Goal: Check status: Check status

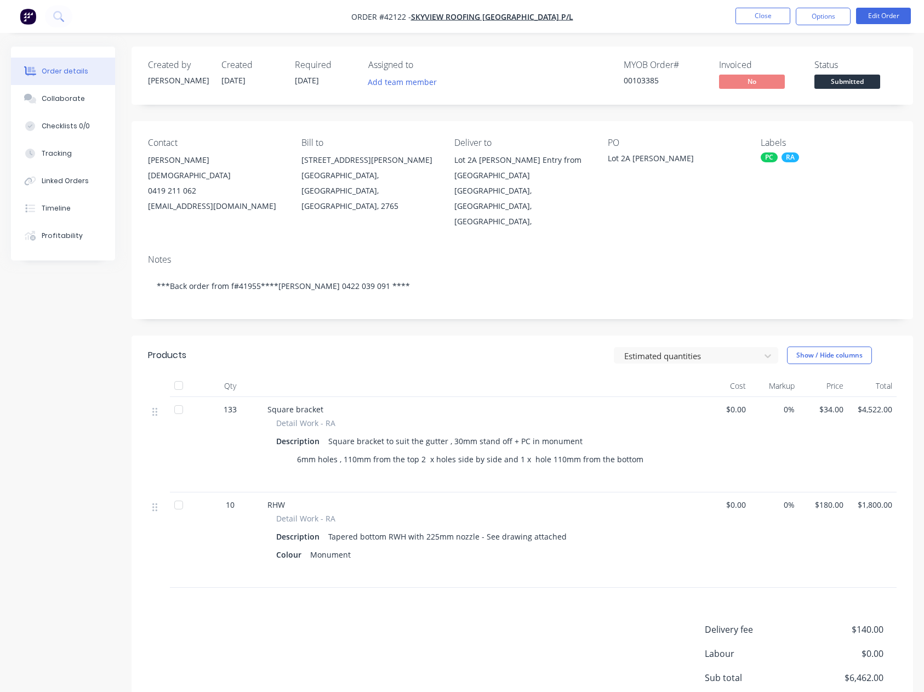
click at [763, 12] on button "Close" at bounding box center [762, 16] width 55 height 16
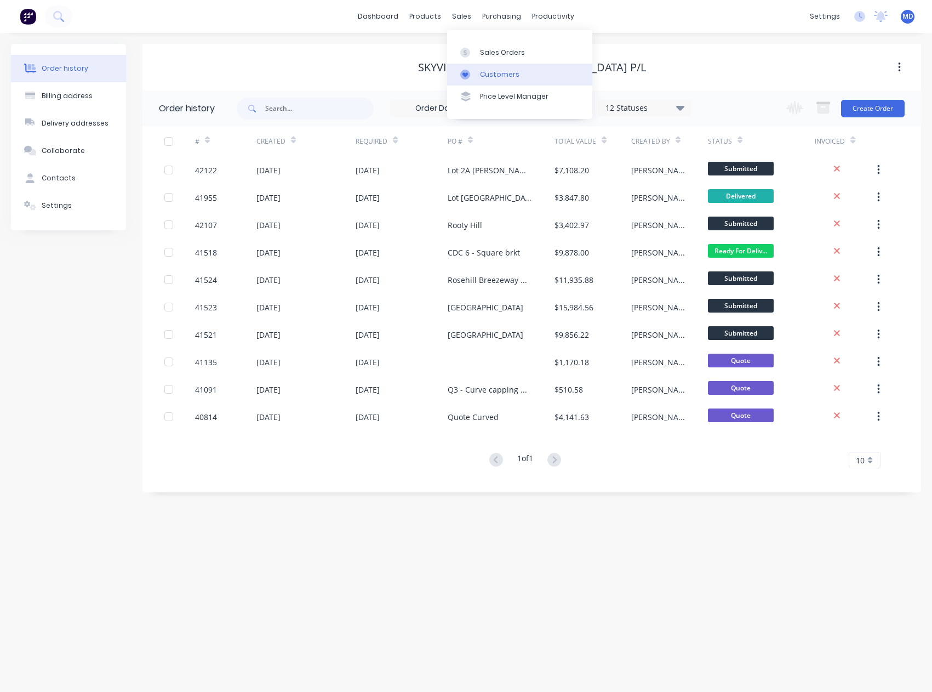
click at [513, 75] on div "Customers" at bounding box center [499, 75] width 39 height 10
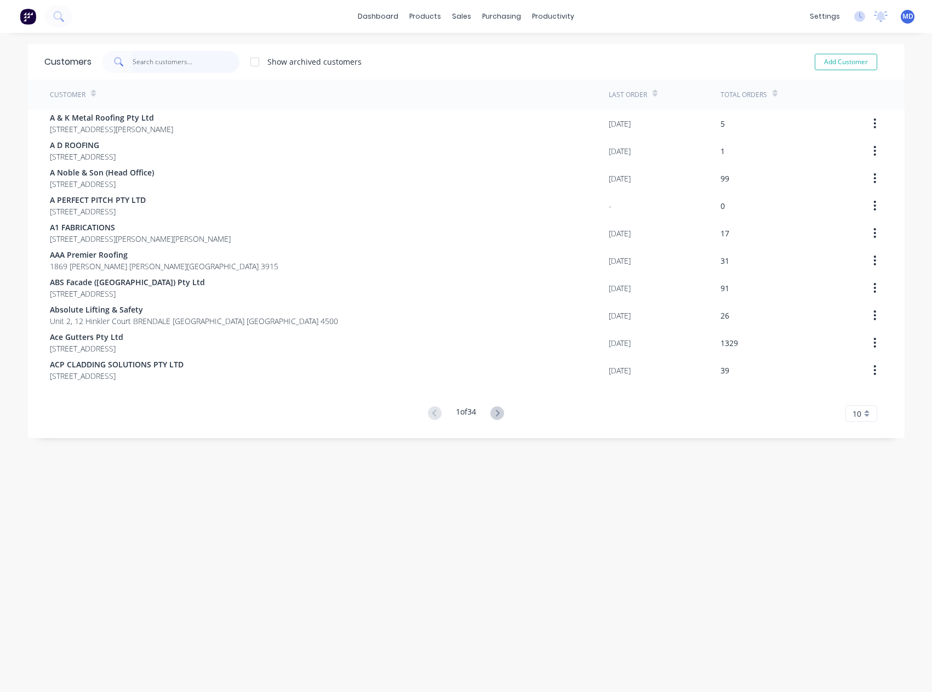
click at [201, 65] on input "text" at bounding box center [186, 62] width 107 height 22
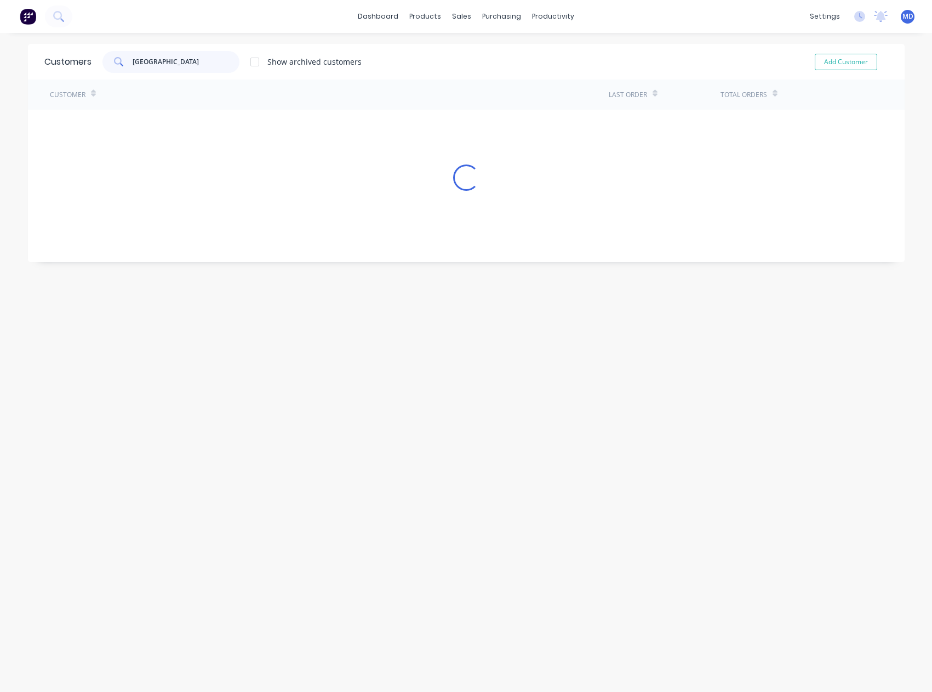
type input "south west"
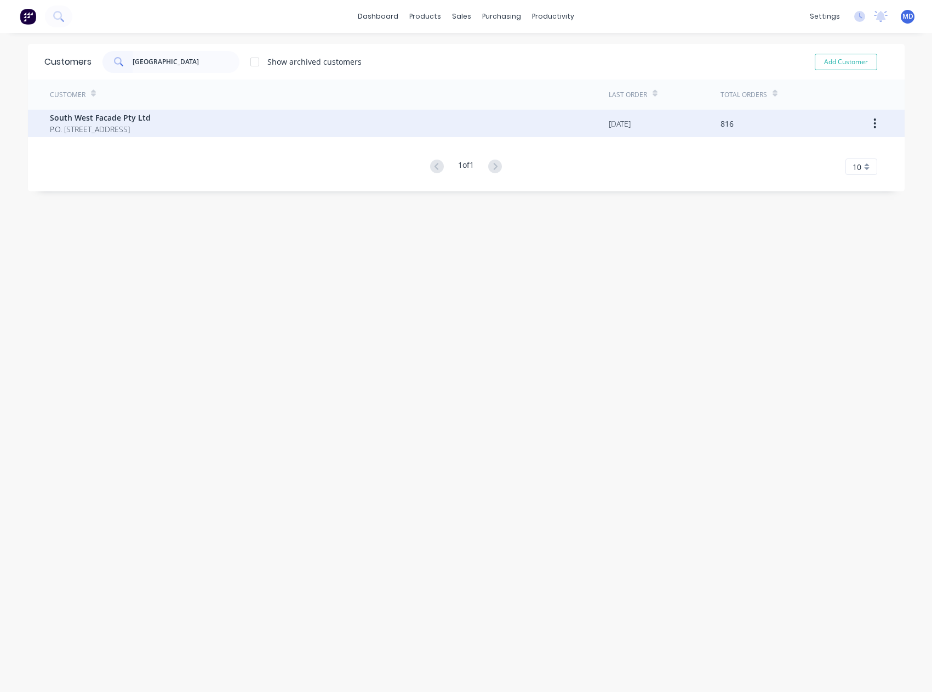
click at [119, 125] on span "P.O. Box 65 Leppington New South Wales Australia 2179" at bounding box center [100, 129] width 101 height 12
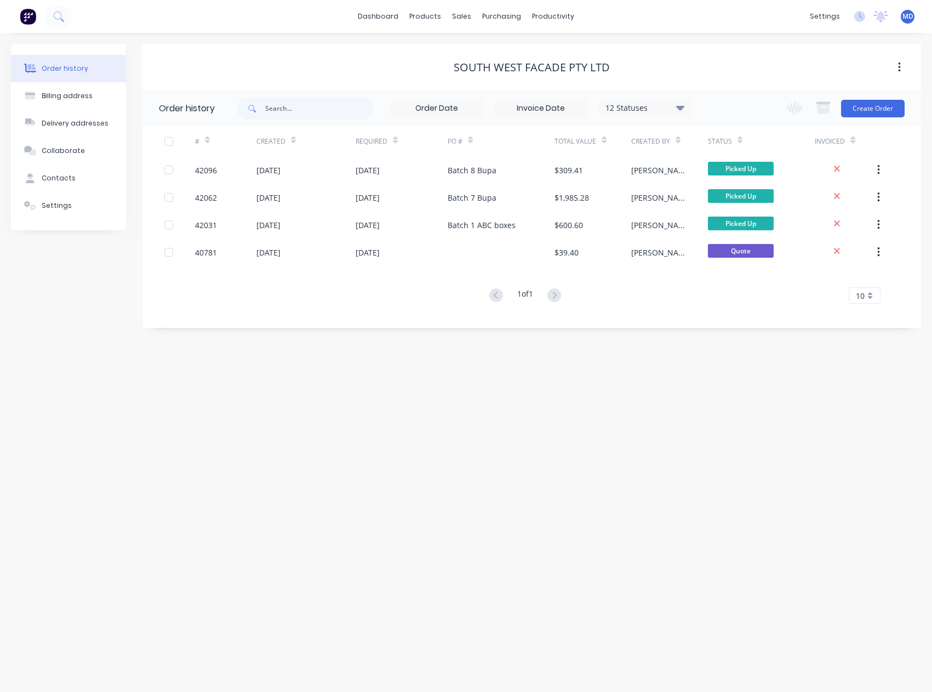
click at [681, 107] on icon at bounding box center [680, 107] width 8 height 5
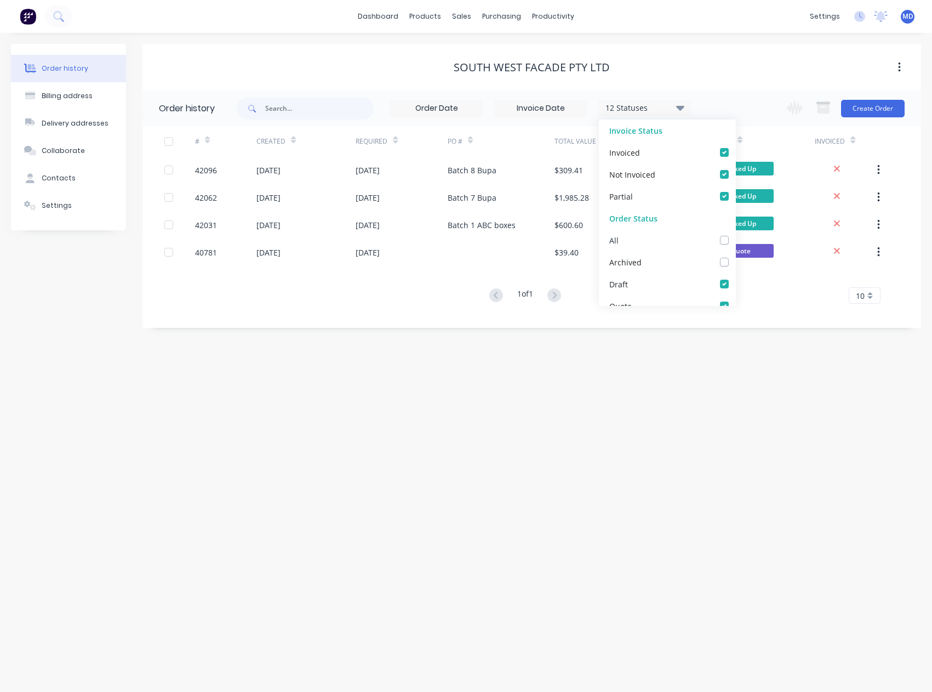
click at [735, 234] on label at bounding box center [735, 234] width 0 height 0
click at [735, 243] on input "checkbox" at bounding box center [739, 239] width 9 height 10
checkbox input "true"
click at [463, 451] on div "Order history Billing address Delivery addresses Collaborate Contacts Settings …" at bounding box center [466, 362] width 932 height 659
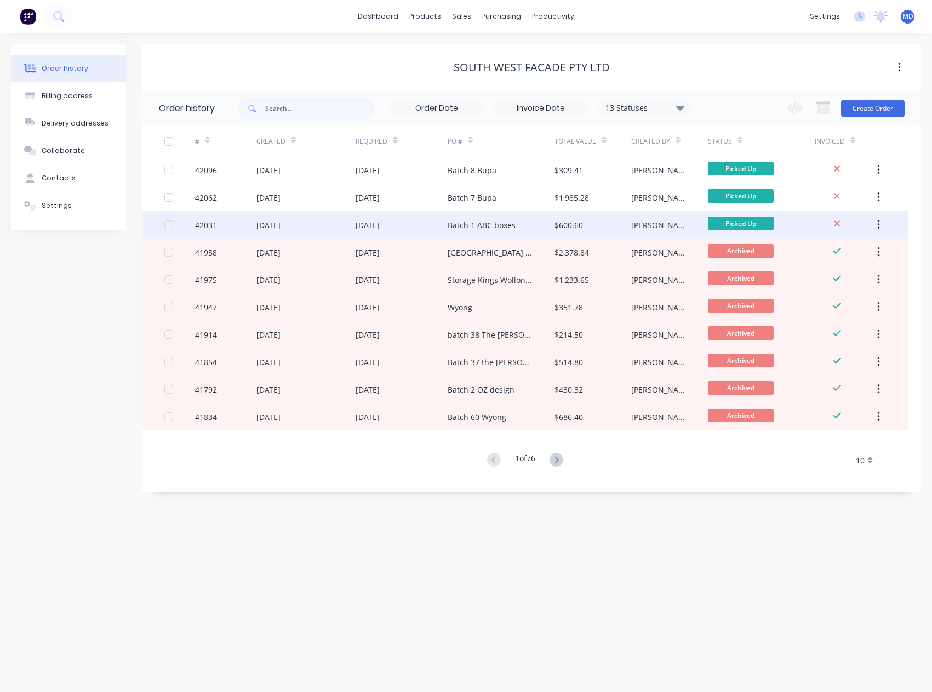
click at [420, 222] on div "[DATE]" at bounding box center [402, 224] width 92 height 27
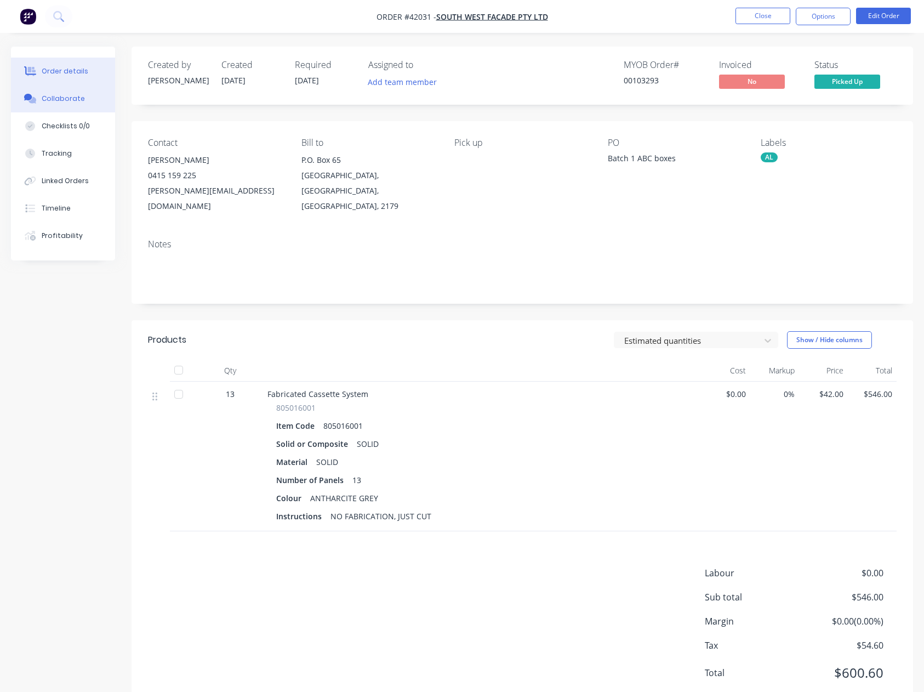
click at [59, 101] on div "Collaborate" at bounding box center [63, 99] width 43 height 10
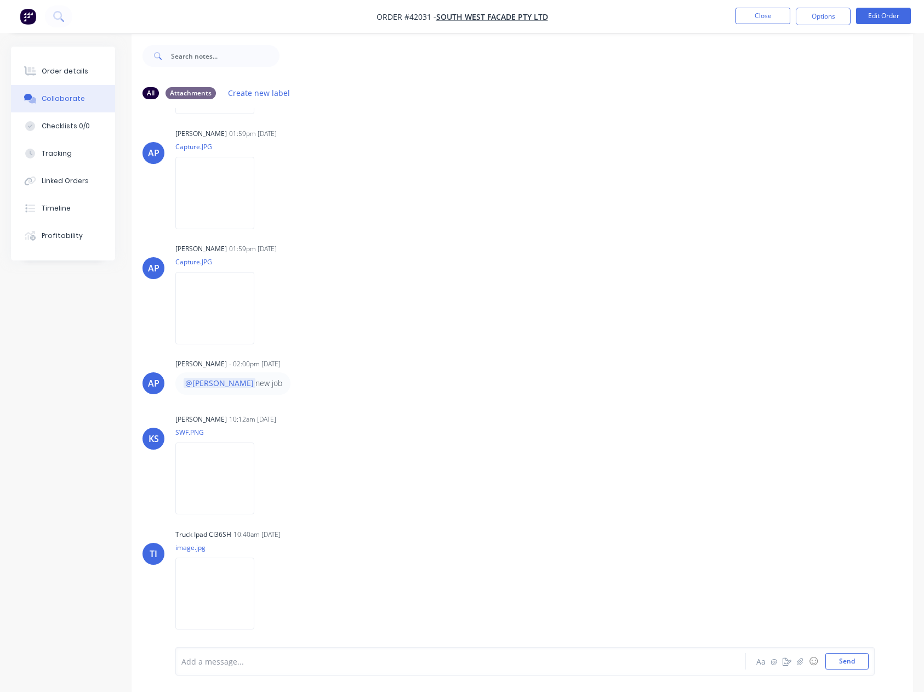
scroll to position [16, 0]
click at [209, 583] on img at bounding box center [214, 589] width 79 height 72
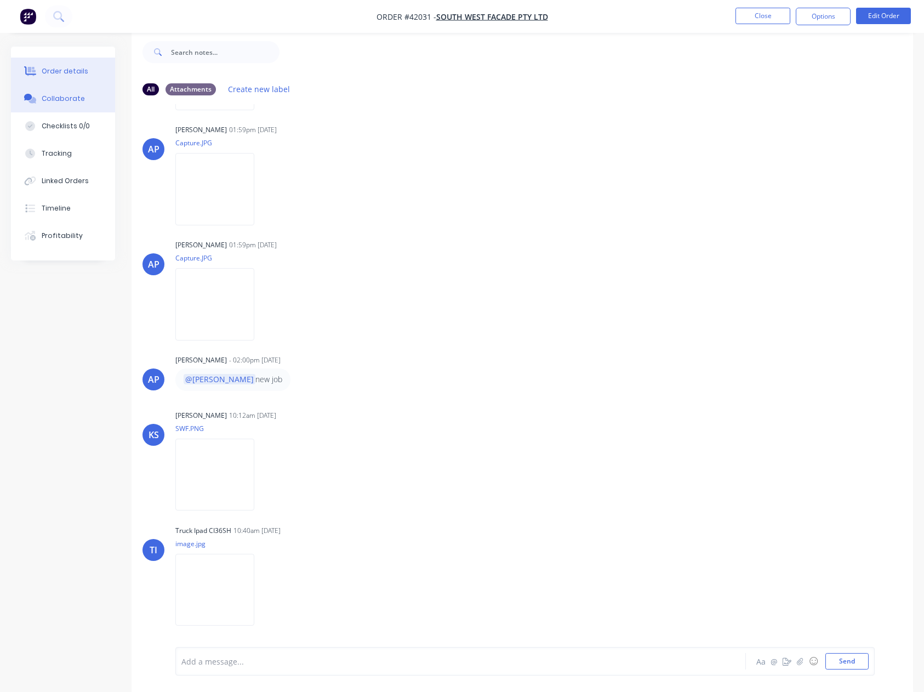
click at [70, 64] on button "Order details" at bounding box center [63, 71] width 104 height 27
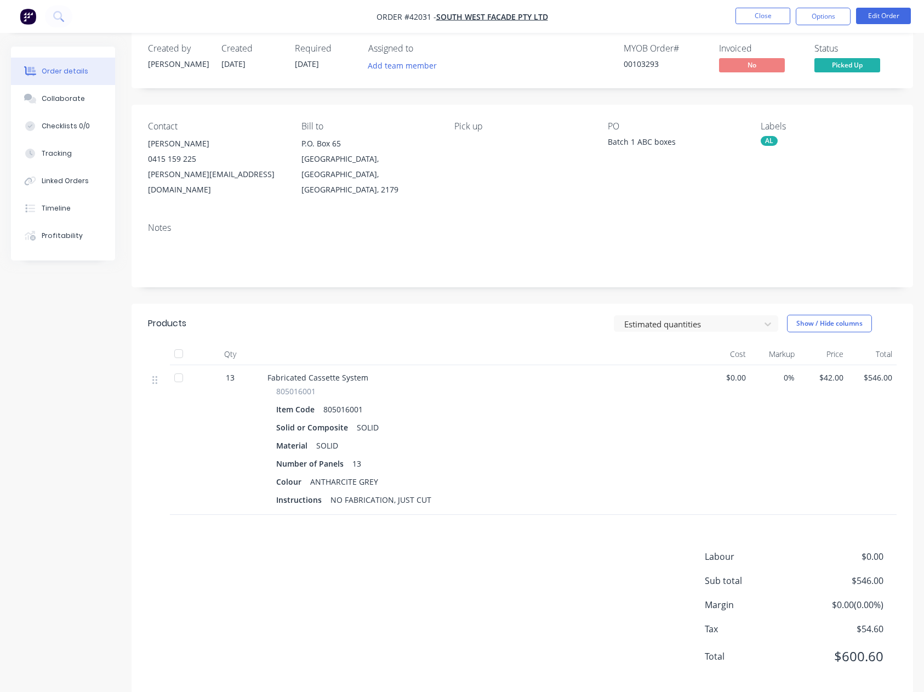
click at [44, 82] on button "Order details" at bounding box center [63, 71] width 104 height 27
click at [65, 95] on div "Collaborate" at bounding box center [63, 99] width 43 height 10
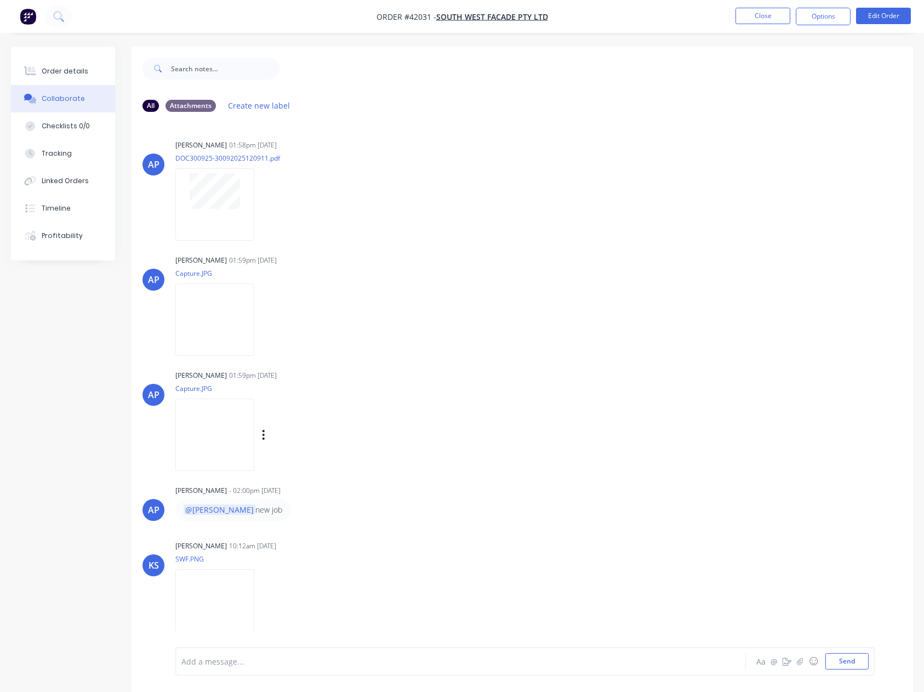
click at [204, 448] on img at bounding box center [214, 434] width 79 height 72
click at [61, 62] on button "Order details" at bounding box center [63, 71] width 104 height 27
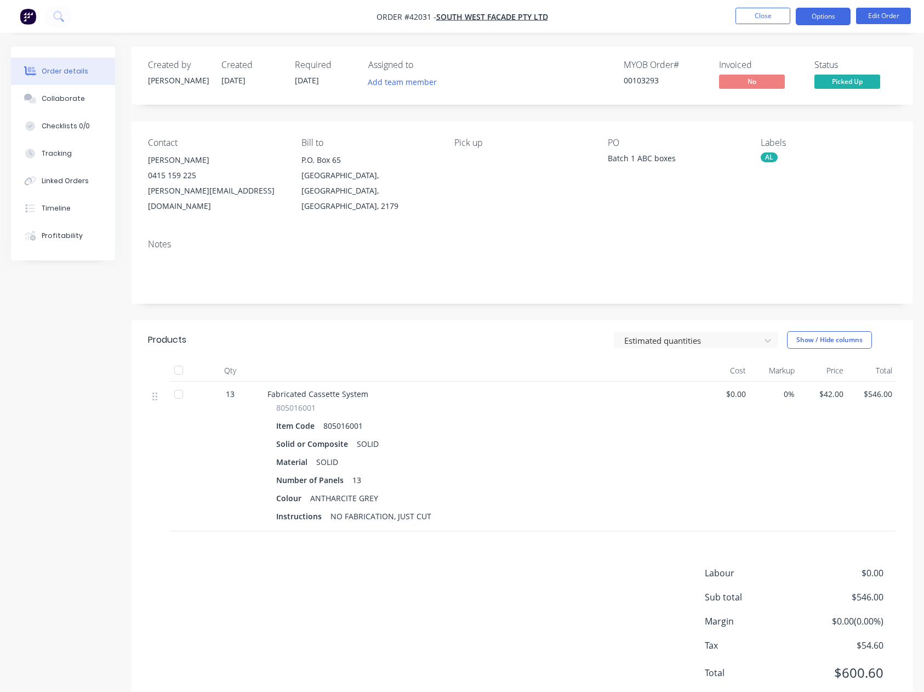
click at [819, 18] on button "Options" at bounding box center [823, 17] width 55 height 18
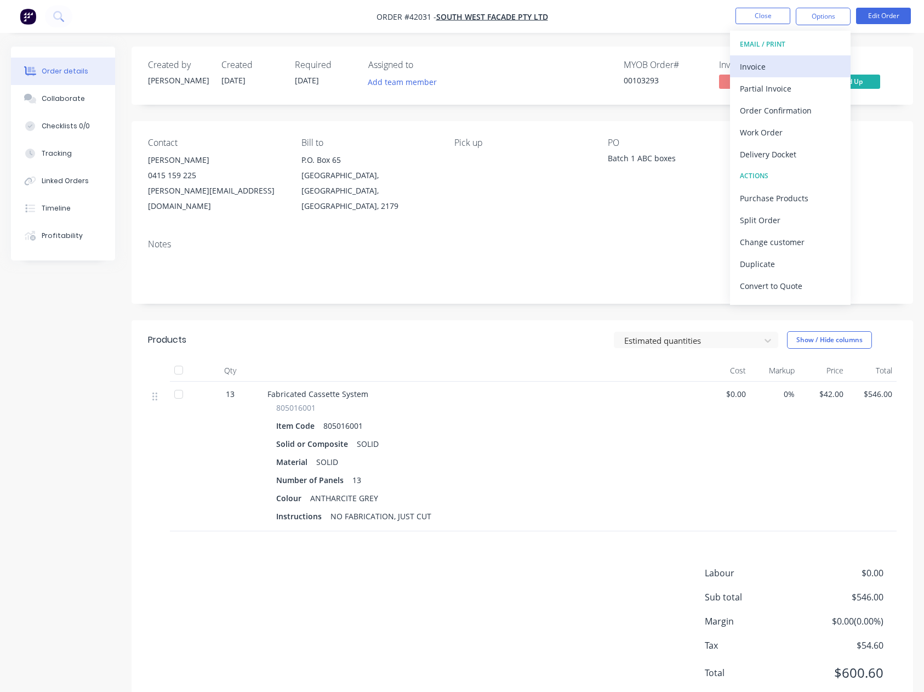
click at [752, 66] on div "Invoice" at bounding box center [790, 67] width 101 height 16
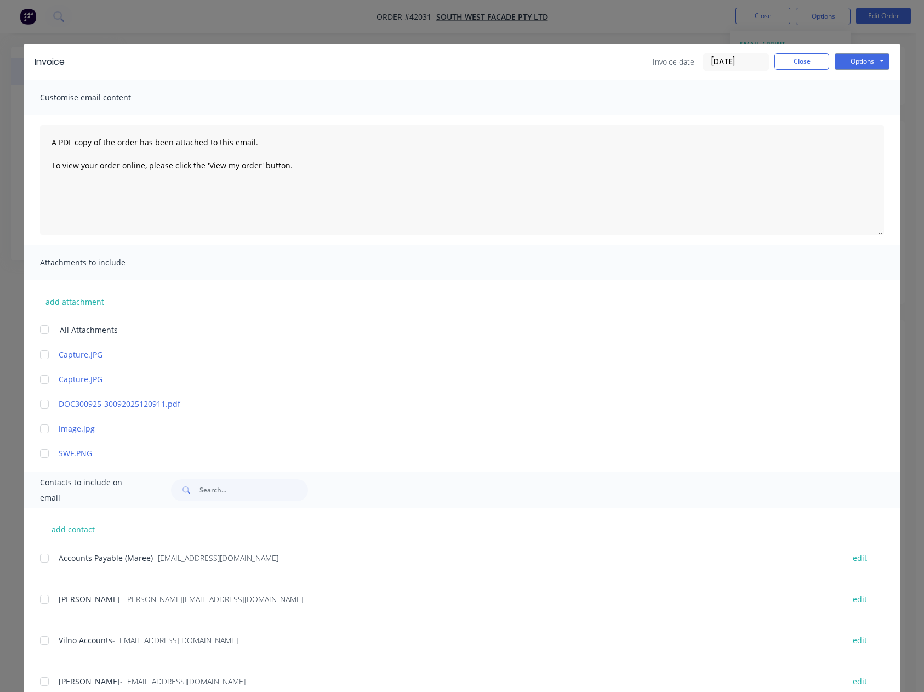
click at [40, 558] on div at bounding box center [44, 558] width 22 height 22
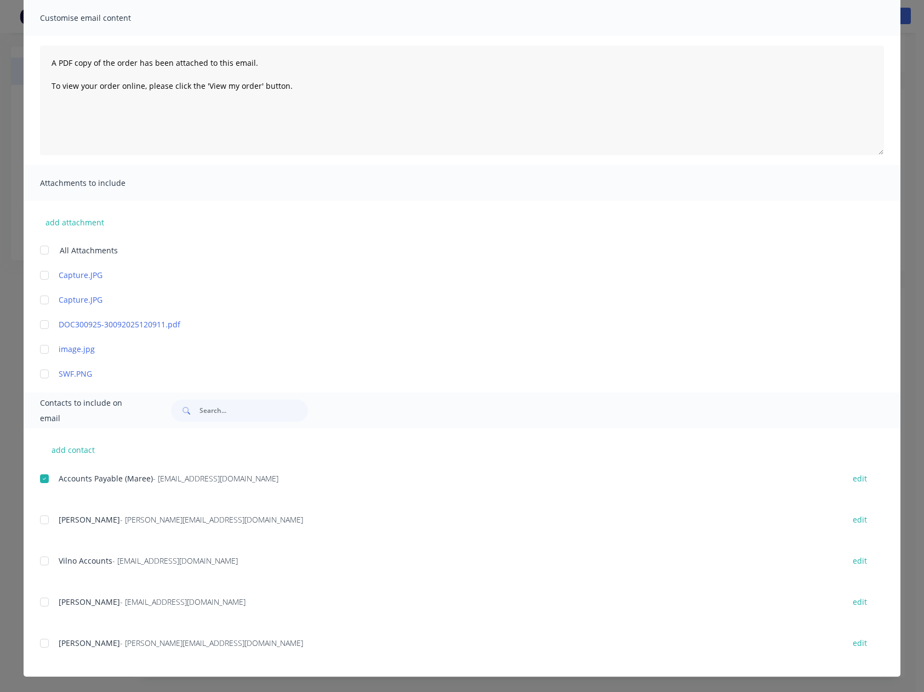
scroll to position [42, 0]
drag, startPoint x: 36, startPoint y: 561, endPoint x: 156, endPoint y: 554, distance: 119.7
click at [37, 561] on div at bounding box center [44, 561] width 22 height 22
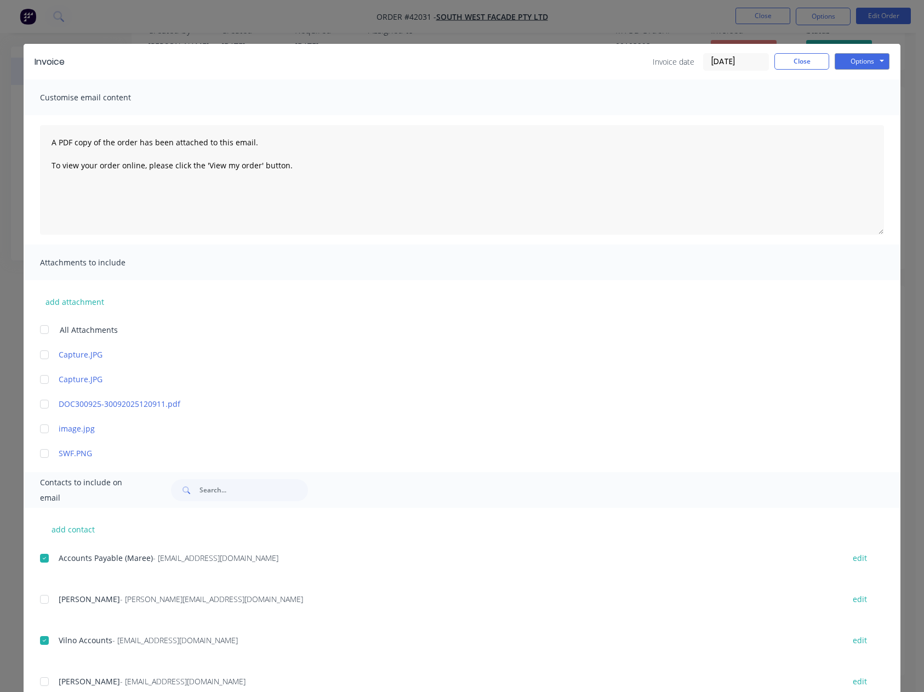
scroll to position [0, 0]
click at [853, 58] on button "Options" at bounding box center [862, 61] width 55 height 16
click at [856, 116] on button "Email" at bounding box center [870, 117] width 70 height 18
click at [798, 62] on button "Close" at bounding box center [801, 61] width 55 height 16
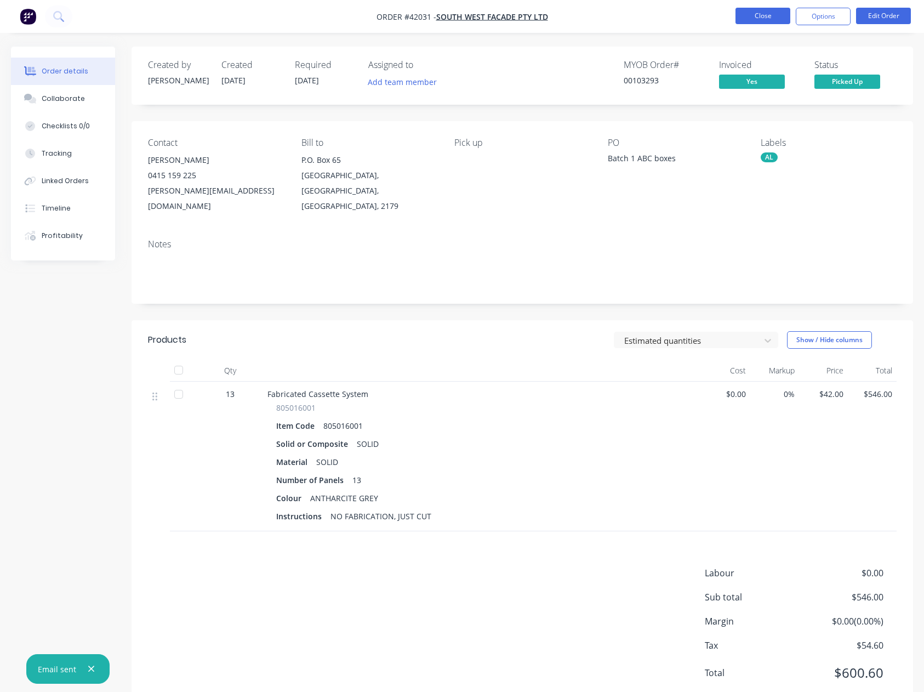
click at [755, 14] on button "Close" at bounding box center [762, 16] width 55 height 16
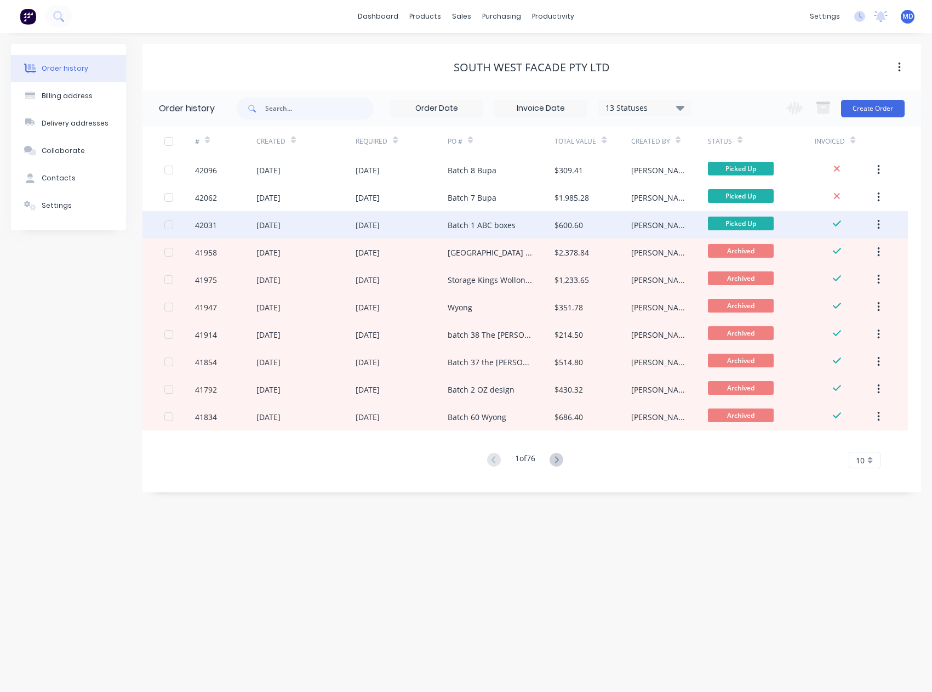
click at [877, 221] on icon "button" at bounding box center [878, 225] width 3 height 12
click at [809, 250] on div "Archive" at bounding box center [839, 253] width 84 height 16
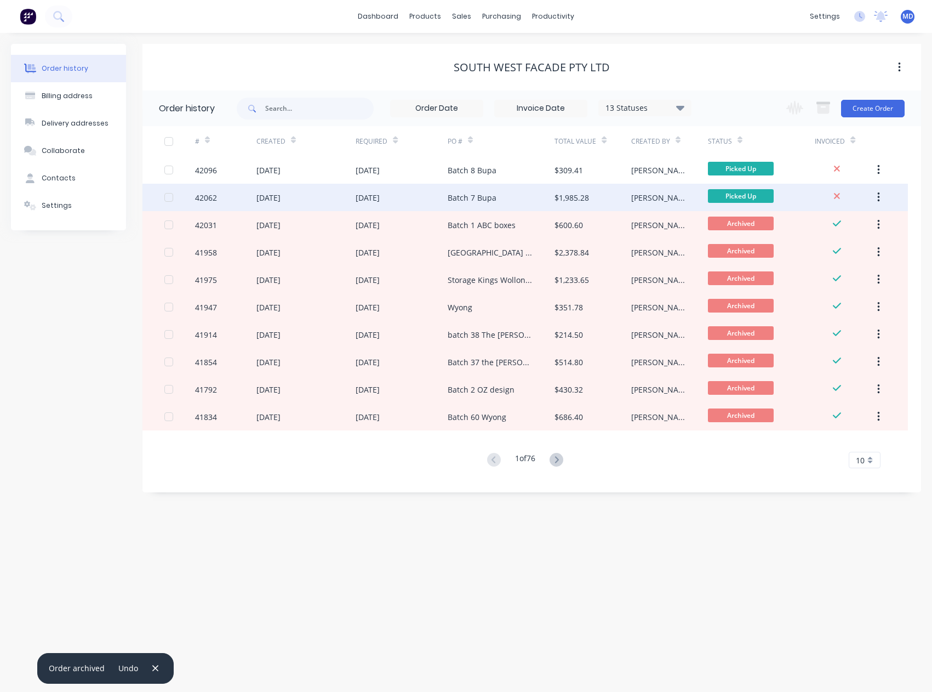
click at [409, 192] on div "03 Oct 2025" at bounding box center [402, 197] width 92 height 27
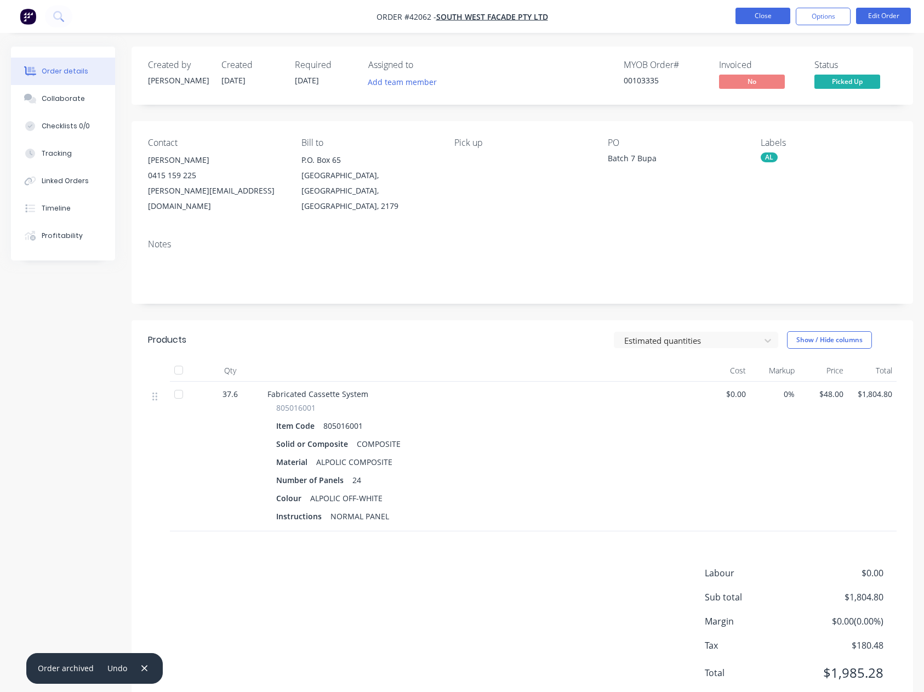
click at [755, 18] on button "Close" at bounding box center [762, 16] width 55 height 16
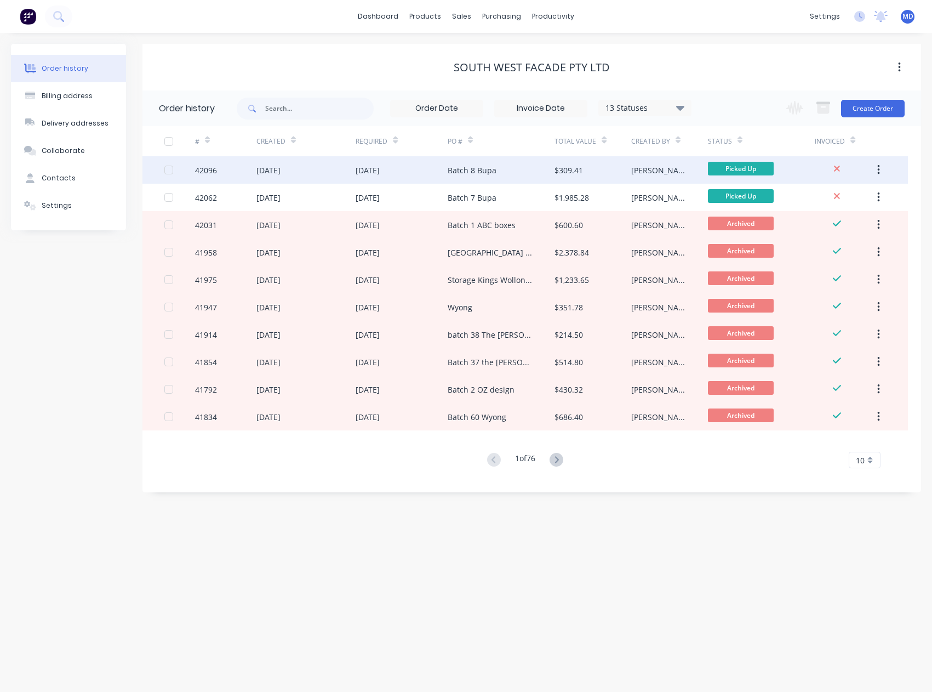
click at [475, 171] on div "Batch 8 Bupa" at bounding box center [472, 170] width 49 height 12
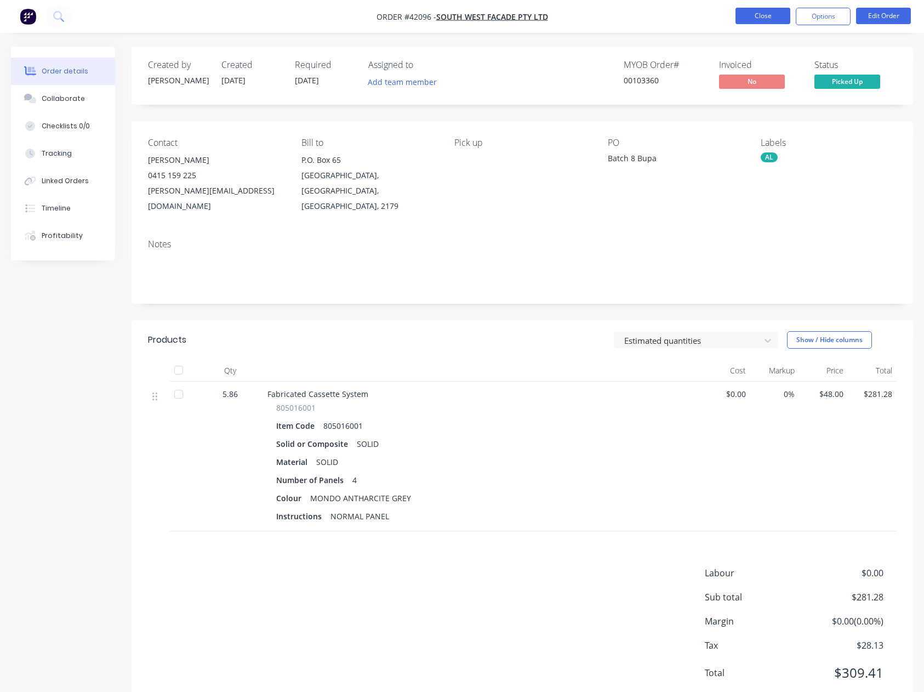
click at [749, 16] on button "Close" at bounding box center [762, 16] width 55 height 16
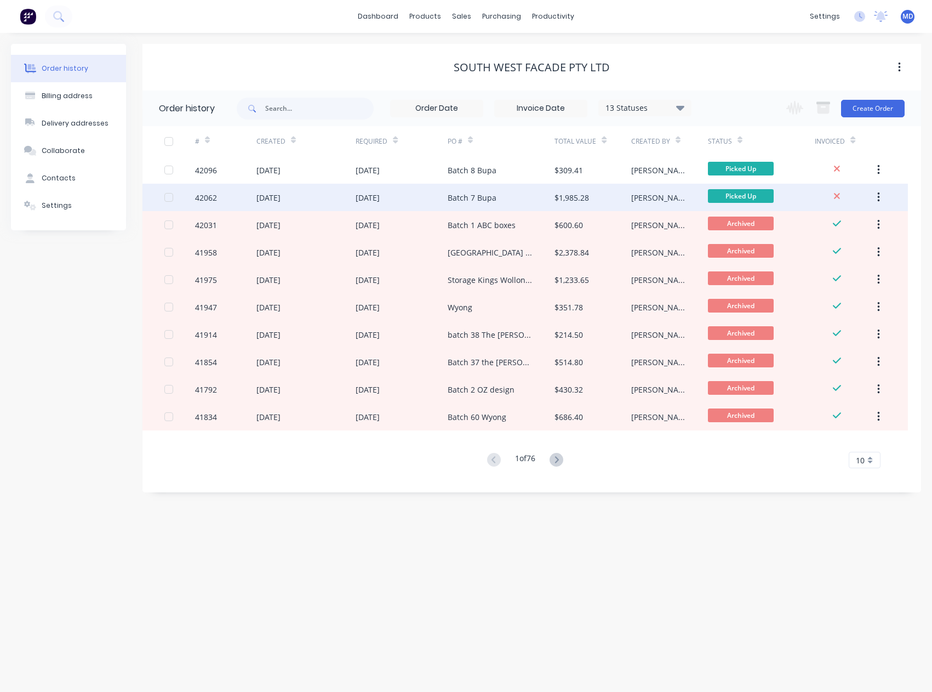
click at [482, 195] on div "Batch 7 Bupa" at bounding box center [472, 198] width 49 height 12
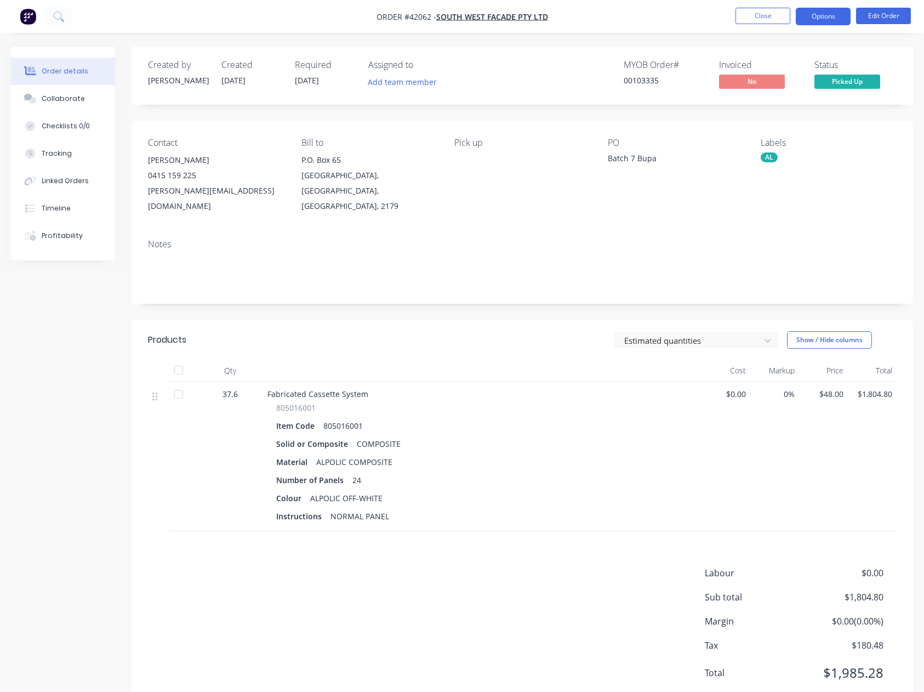
click at [825, 13] on button "Options" at bounding box center [823, 17] width 55 height 18
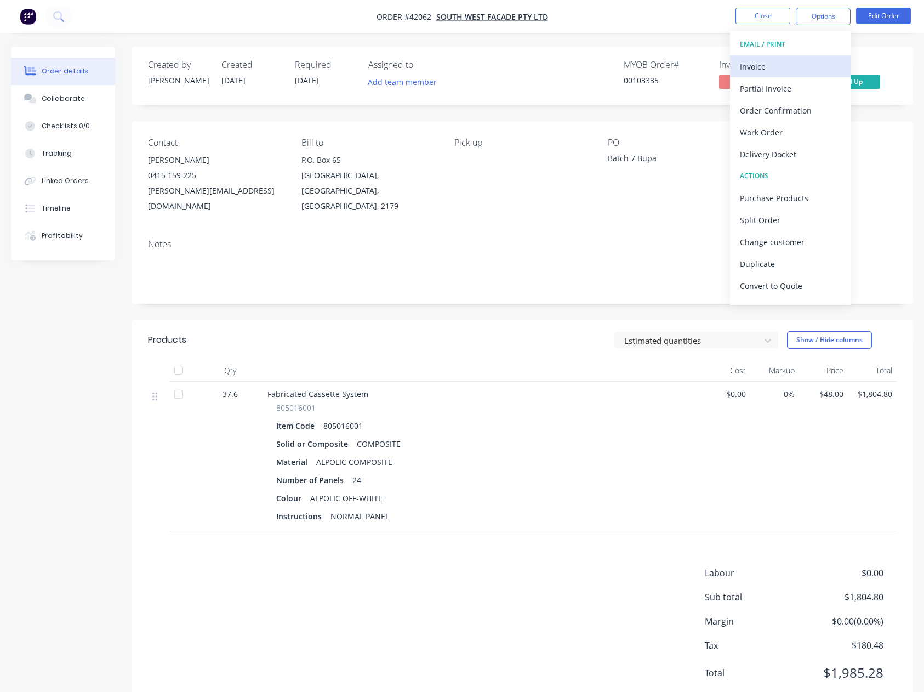
click at [753, 64] on div "Invoice" at bounding box center [790, 67] width 101 height 16
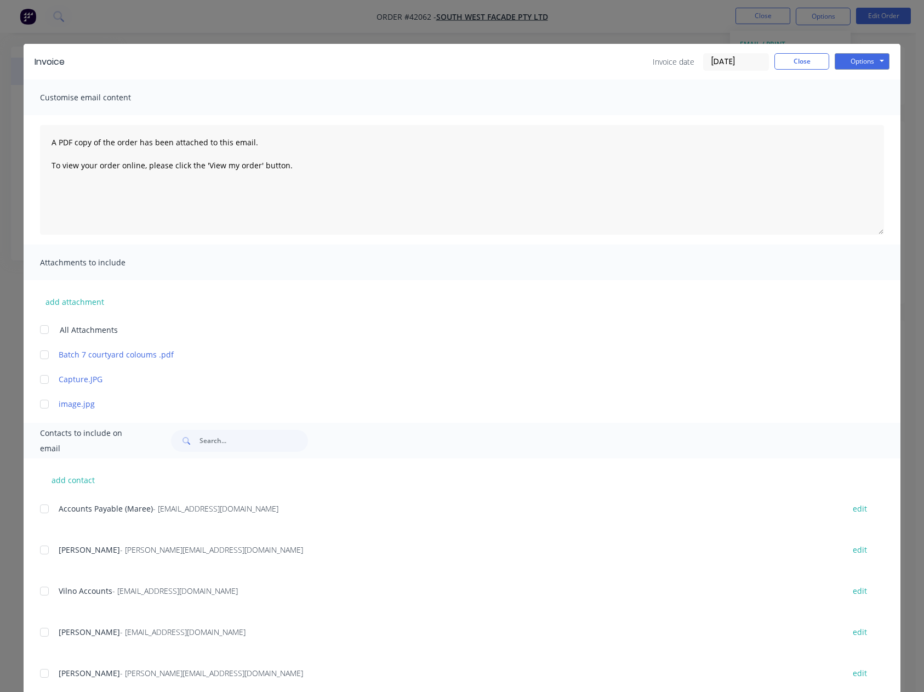
click at [41, 510] on div at bounding box center [44, 509] width 22 height 22
click at [855, 58] on button "Options" at bounding box center [862, 61] width 55 height 16
click at [859, 116] on button "Email" at bounding box center [870, 117] width 70 height 18
click at [786, 64] on button "Close" at bounding box center [801, 61] width 55 height 16
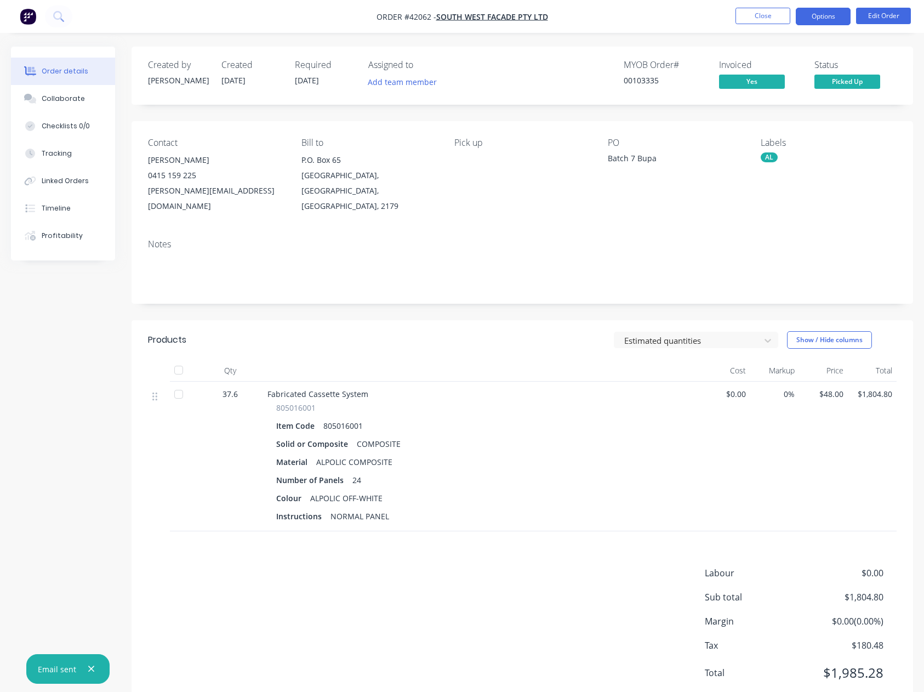
click at [837, 16] on button "Options" at bounding box center [823, 17] width 55 height 18
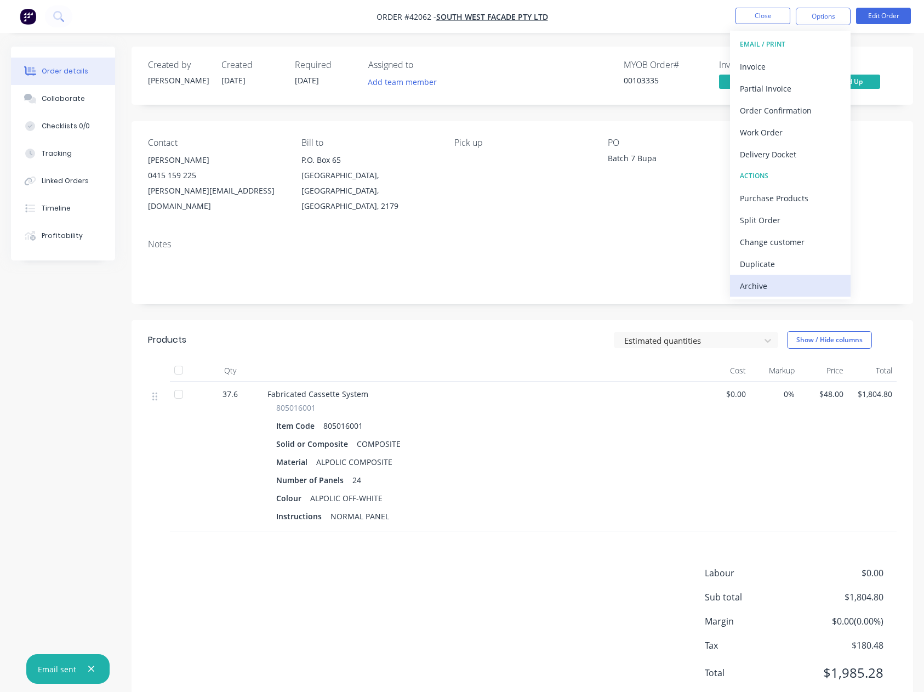
click at [750, 287] on div "Archive" at bounding box center [790, 286] width 101 height 16
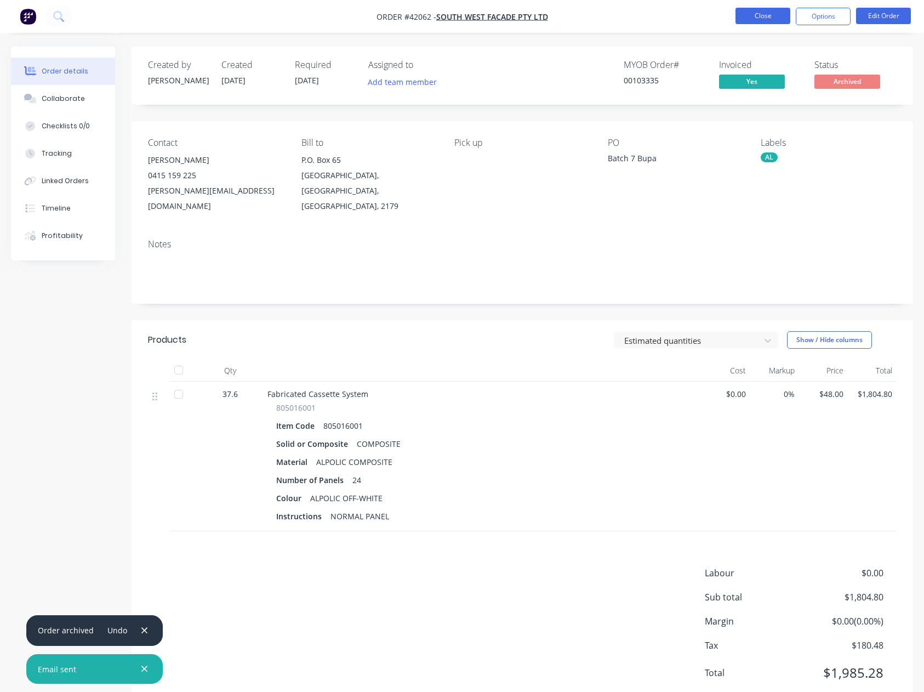
click at [760, 16] on button "Close" at bounding box center [762, 16] width 55 height 16
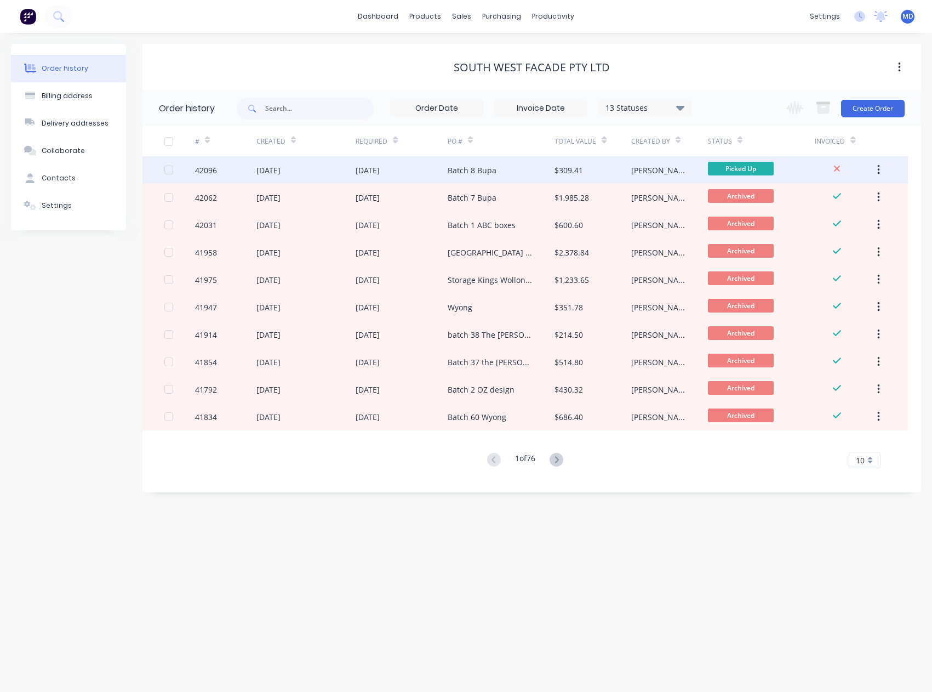
click at [522, 170] on div "Batch 8 Bupa" at bounding box center [501, 169] width 107 height 27
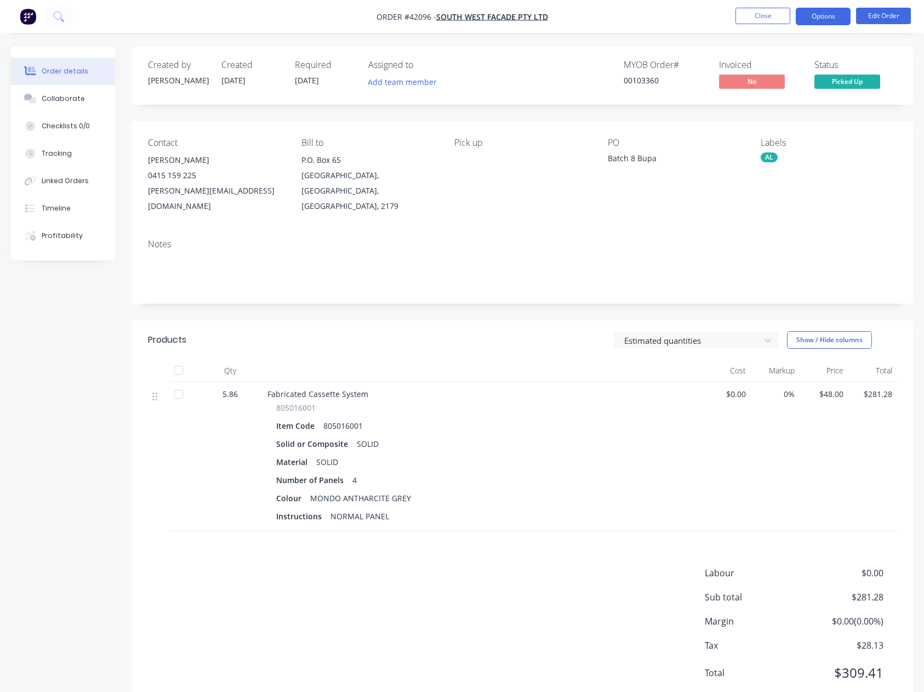
click at [822, 10] on button "Options" at bounding box center [823, 17] width 55 height 18
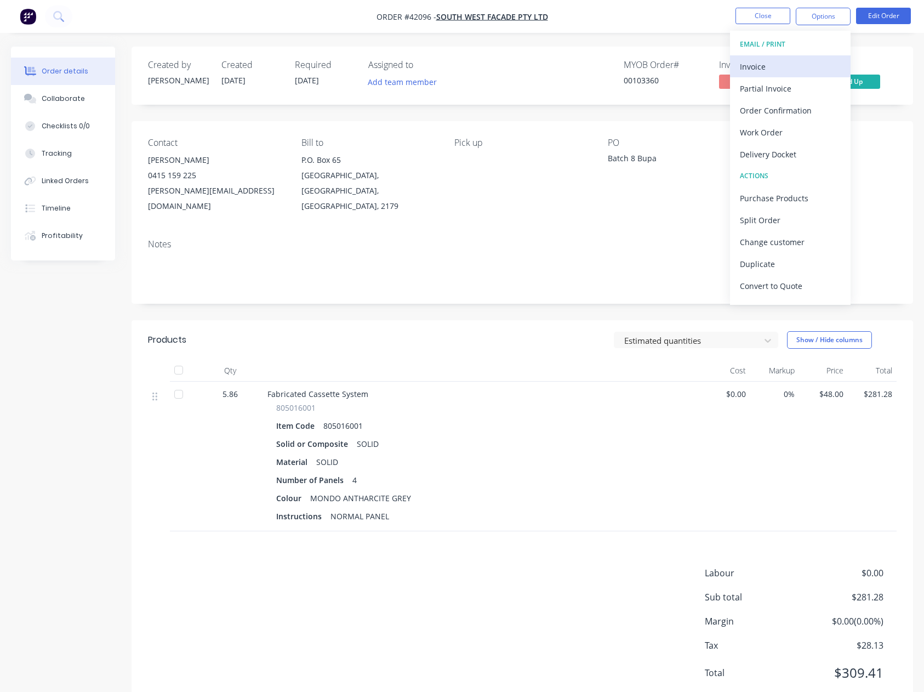
click at [755, 65] on div "Invoice" at bounding box center [790, 67] width 101 height 16
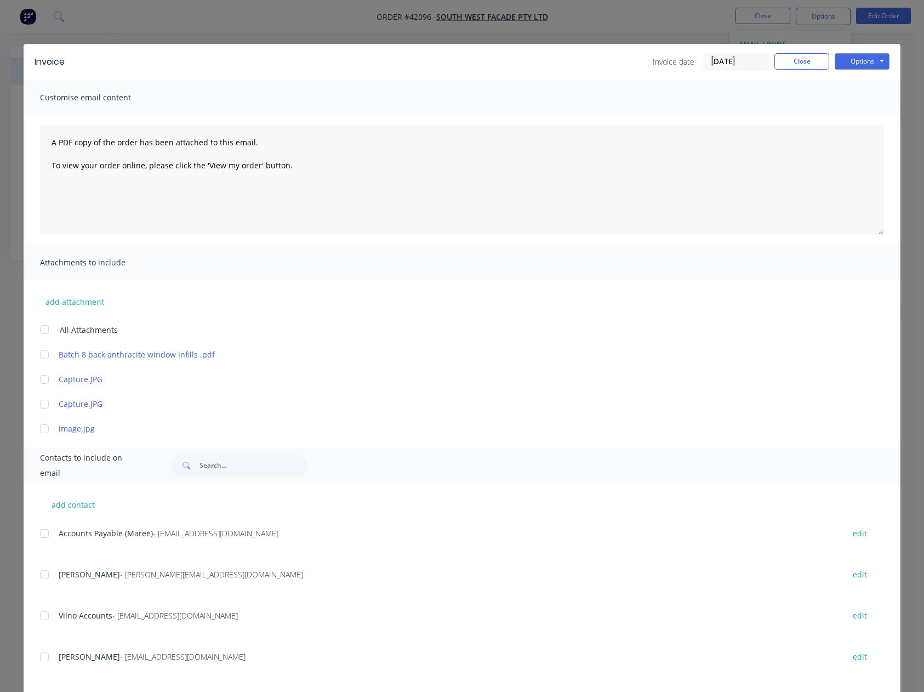
drag, startPoint x: 41, startPoint y: 536, endPoint x: 47, endPoint y: 536, distance: 6.6
click at [41, 539] on div at bounding box center [44, 533] width 22 height 22
click at [847, 54] on button "Options" at bounding box center [862, 61] width 55 height 16
click at [861, 112] on button "Email" at bounding box center [870, 117] width 70 height 18
click at [796, 58] on button "Close" at bounding box center [801, 61] width 55 height 16
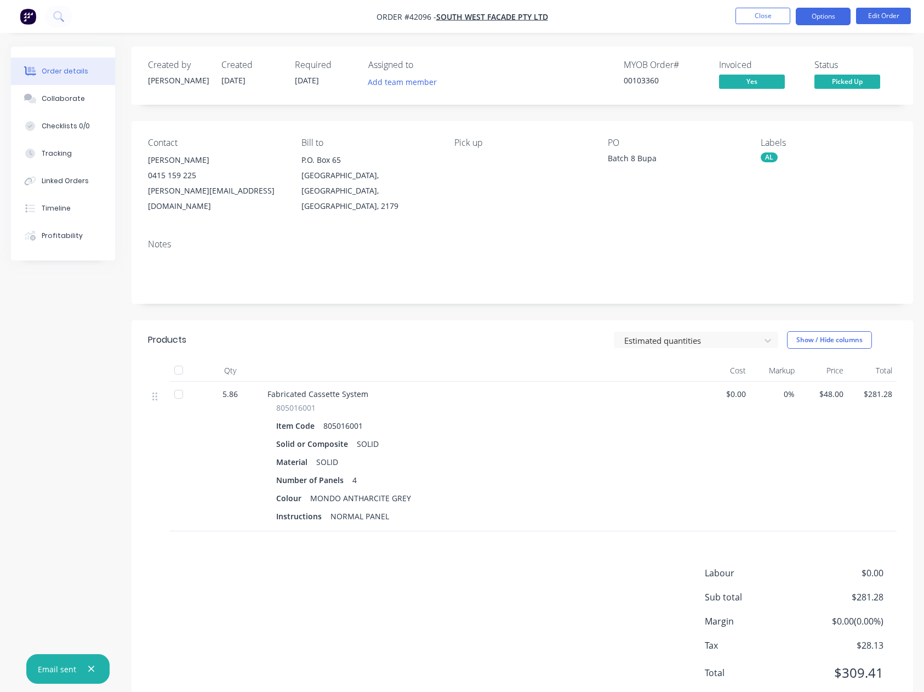
click at [826, 13] on button "Options" at bounding box center [823, 17] width 55 height 18
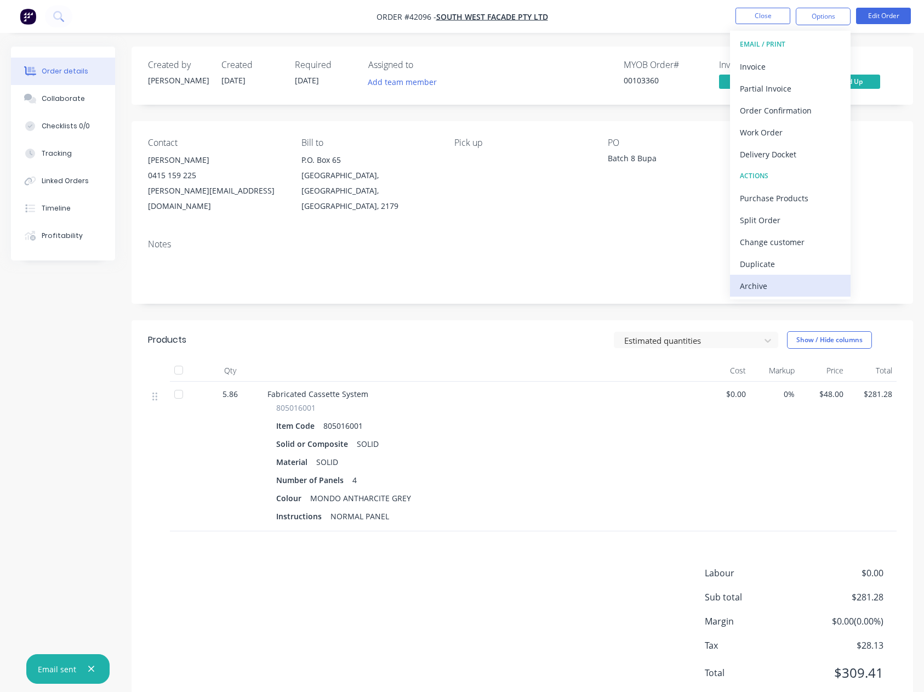
click at [760, 284] on div "Archive" at bounding box center [790, 286] width 101 height 16
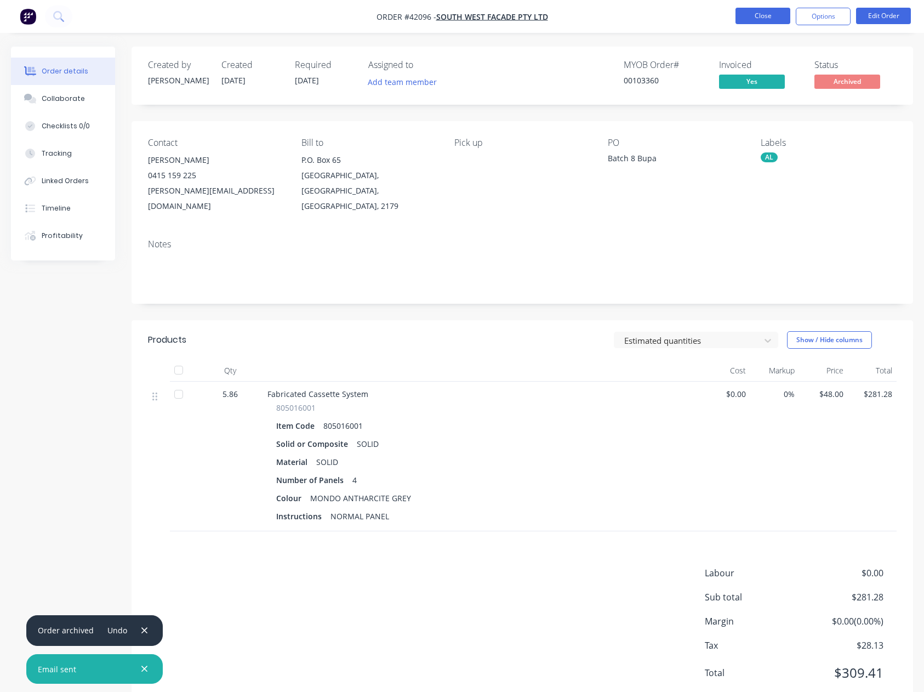
click at [751, 12] on button "Close" at bounding box center [762, 16] width 55 height 16
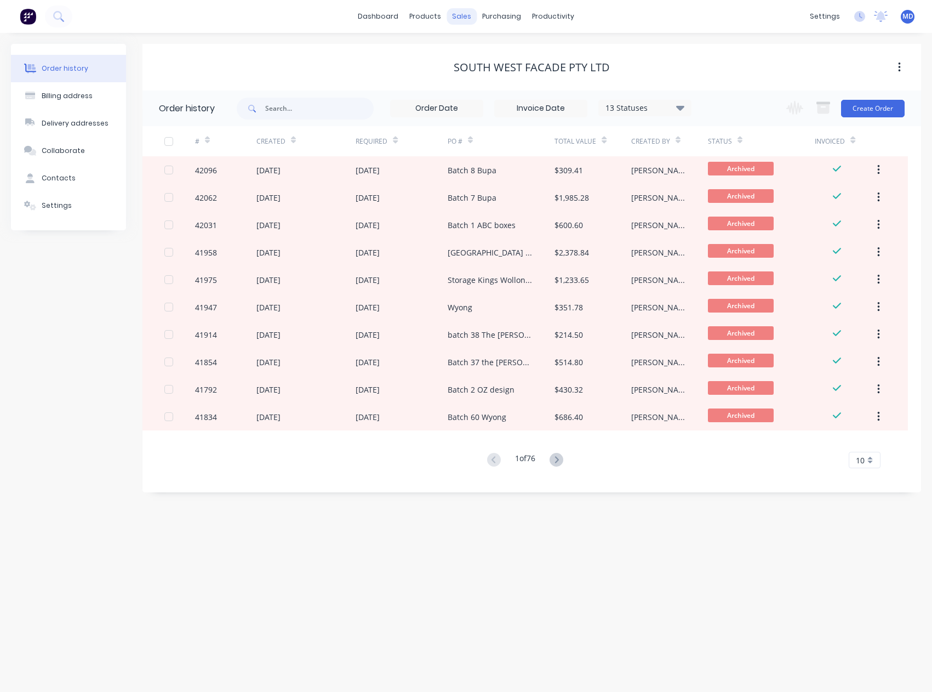
click at [460, 14] on div "sales" at bounding box center [462, 16] width 30 height 16
click at [502, 52] on div "Sales Orders" at bounding box center [502, 53] width 45 height 10
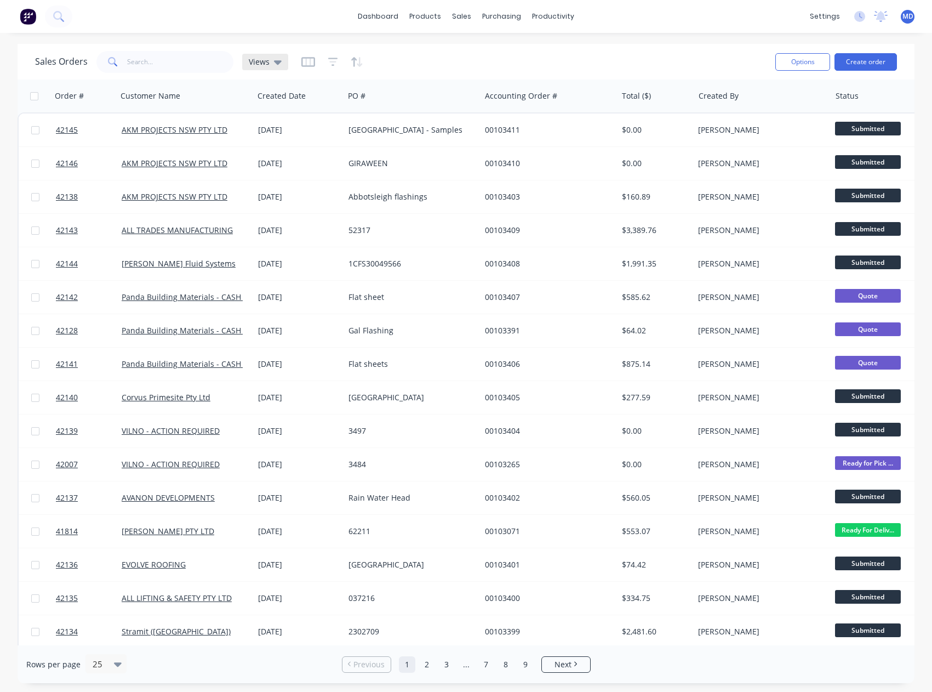
click at [261, 61] on span "Views" at bounding box center [259, 62] width 21 height 12
click at [266, 194] on button "INVOICING" at bounding box center [307, 199] width 125 height 13
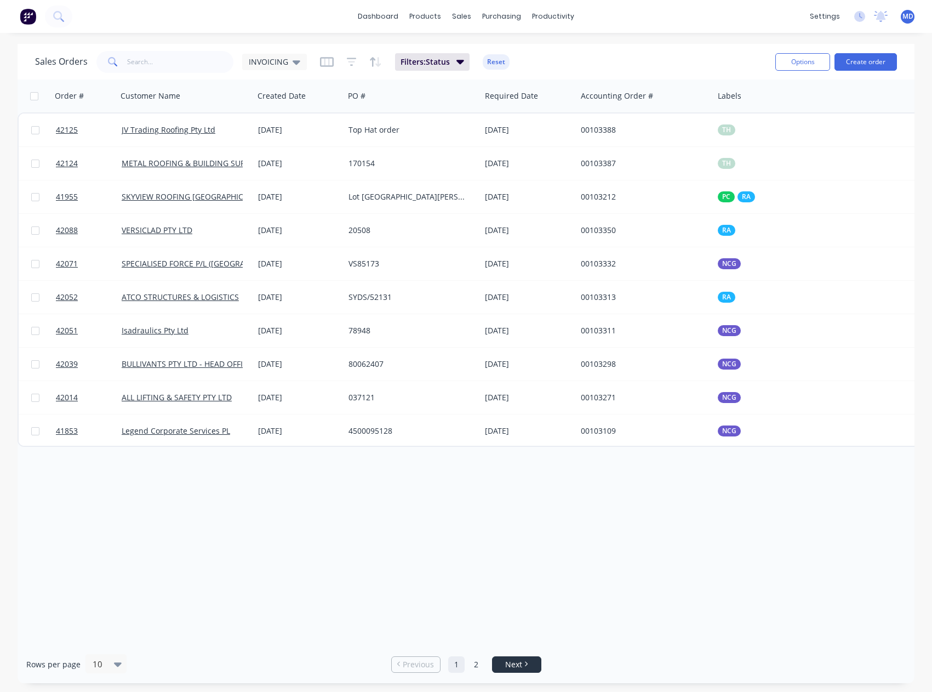
click at [524, 656] on li "Next" at bounding box center [516, 664] width 49 height 16
click at [519, 663] on span "Next" at bounding box center [513, 664] width 17 height 11
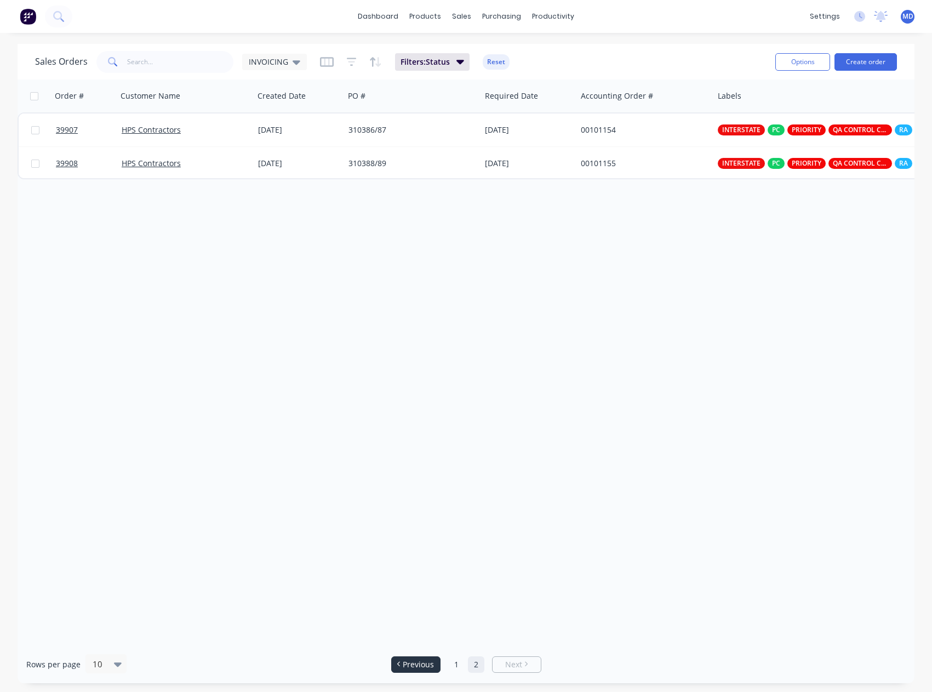
click at [409, 665] on span "Previous" at bounding box center [418, 664] width 31 height 11
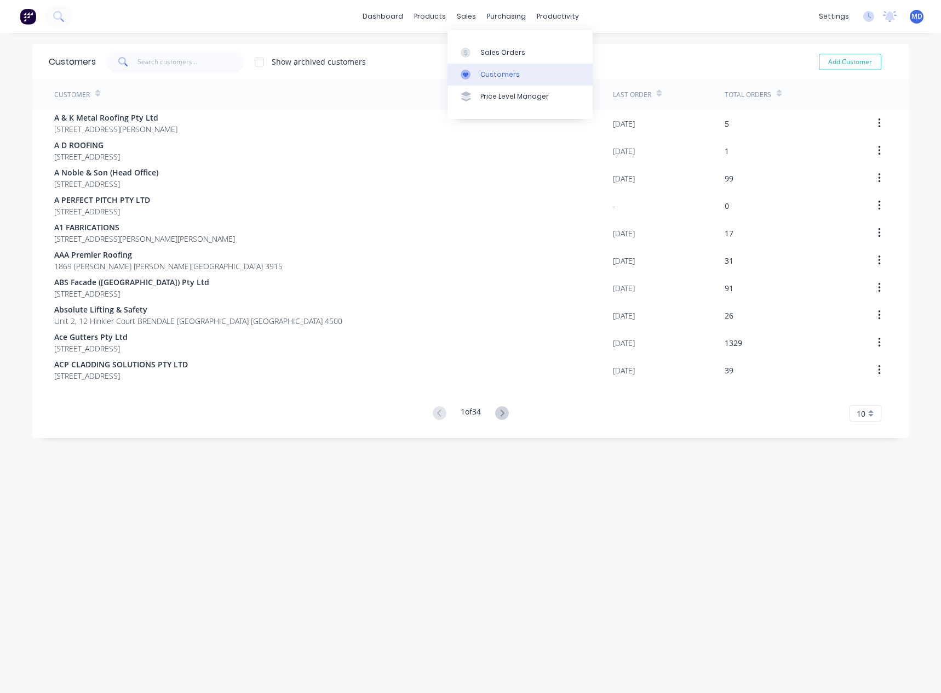
click at [504, 75] on div "Customers" at bounding box center [500, 75] width 39 height 10
click at [172, 63] on input "text" at bounding box center [191, 62] width 107 height 22
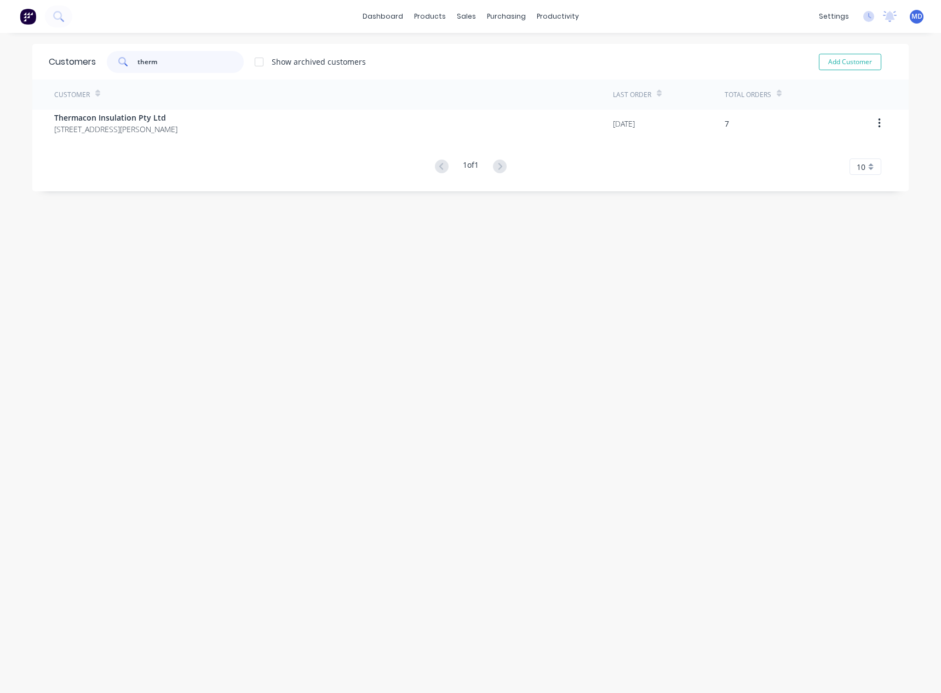
type input "therm"
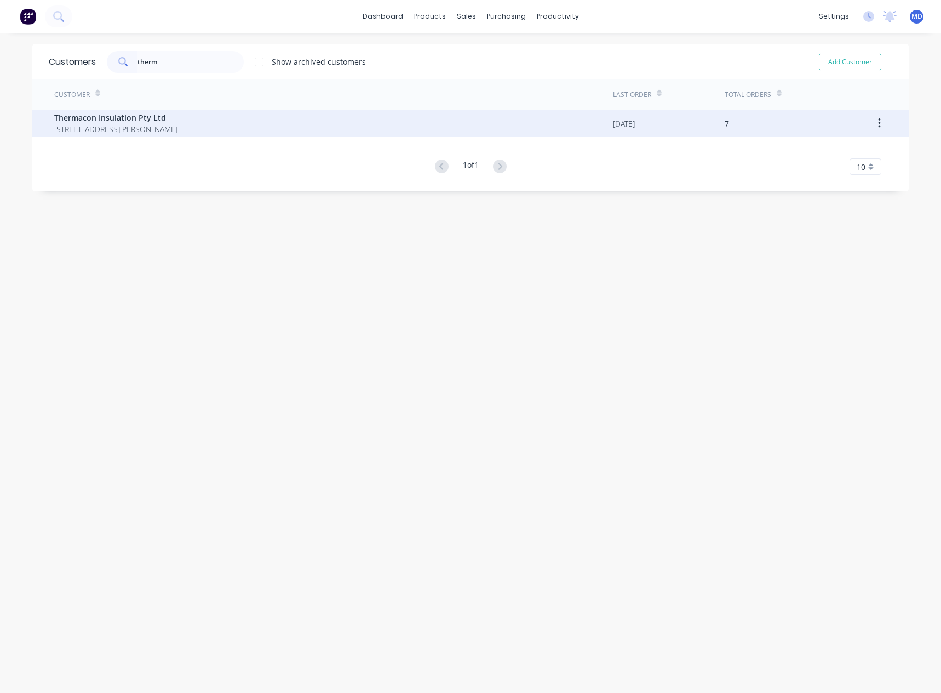
click at [120, 124] on span "[STREET_ADDRESS][PERSON_NAME]" at bounding box center [115, 129] width 123 height 12
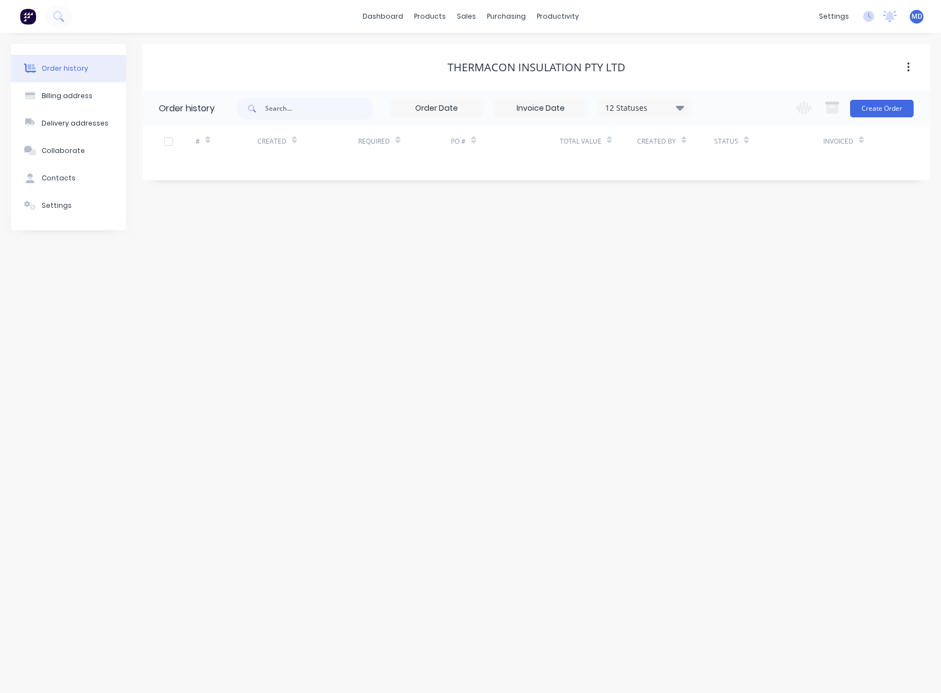
click at [682, 109] on icon at bounding box center [680, 107] width 8 height 5
click at [735, 234] on label at bounding box center [735, 234] width 0 height 0
click at [735, 243] on input "checkbox" at bounding box center [739, 239] width 9 height 10
checkbox input "true"
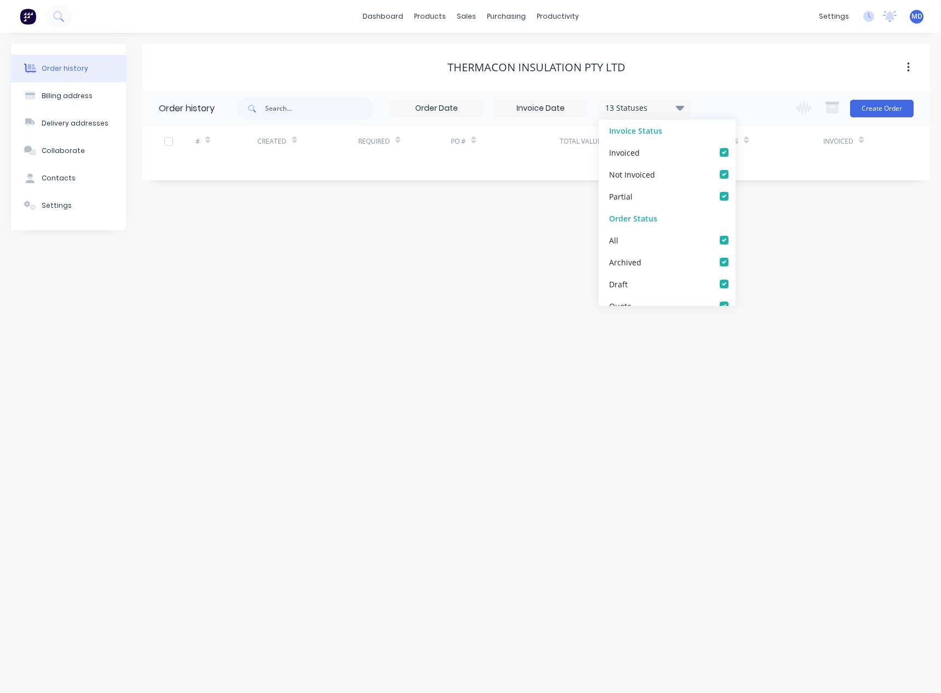
click at [783, 262] on div "Order history Billing address Delivery addresses Collaborate Contacts Settings …" at bounding box center [470, 363] width 941 height 660
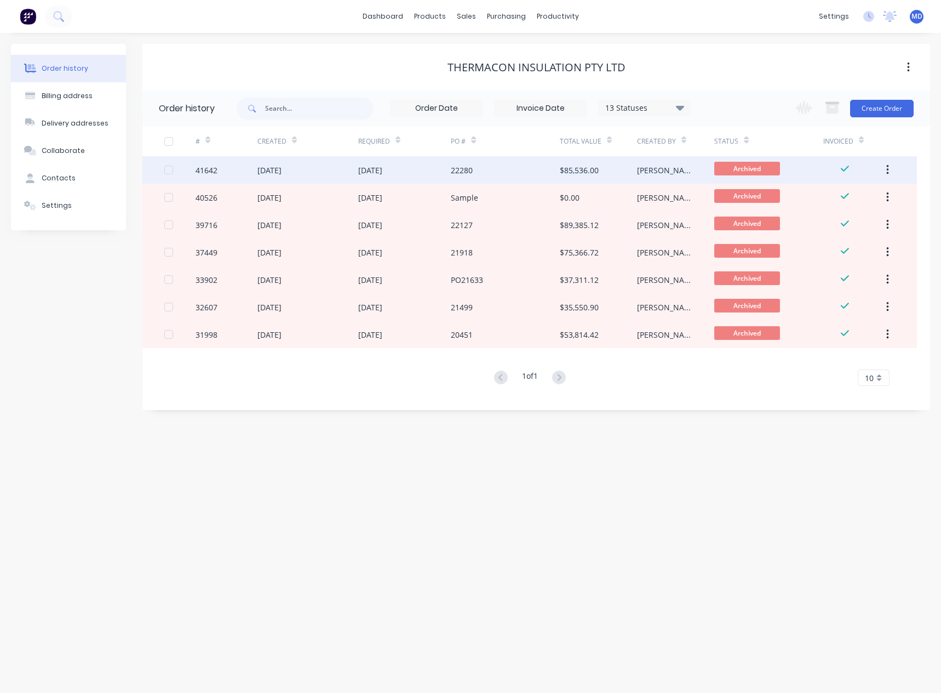
click at [410, 169] on div "[DATE]" at bounding box center [404, 169] width 93 height 27
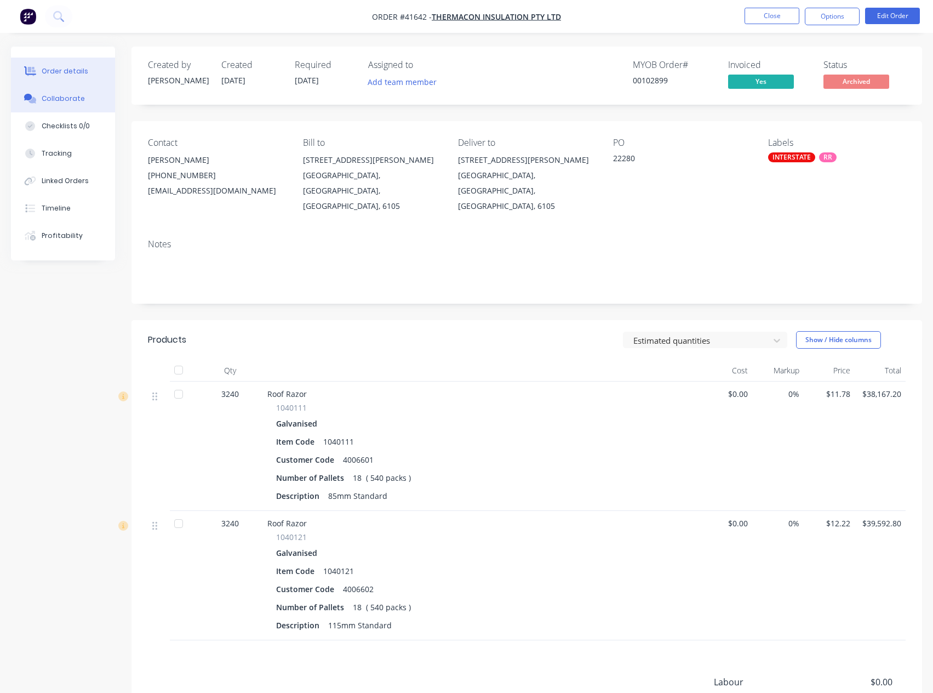
click at [61, 99] on div "Collaborate" at bounding box center [63, 99] width 43 height 10
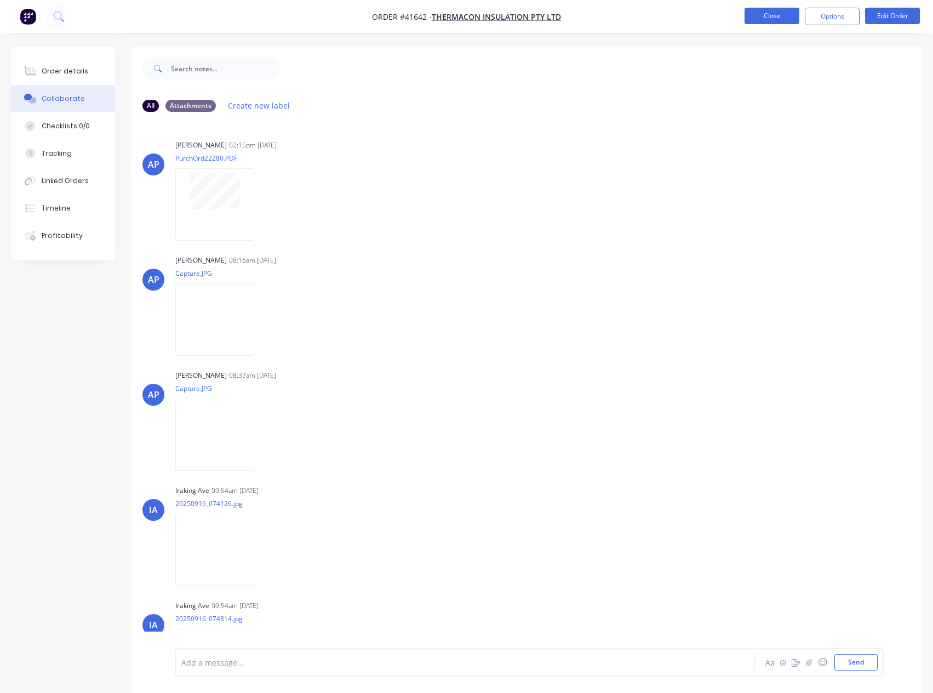
click at [764, 17] on button "Close" at bounding box center [772, 16] width 55 height 16
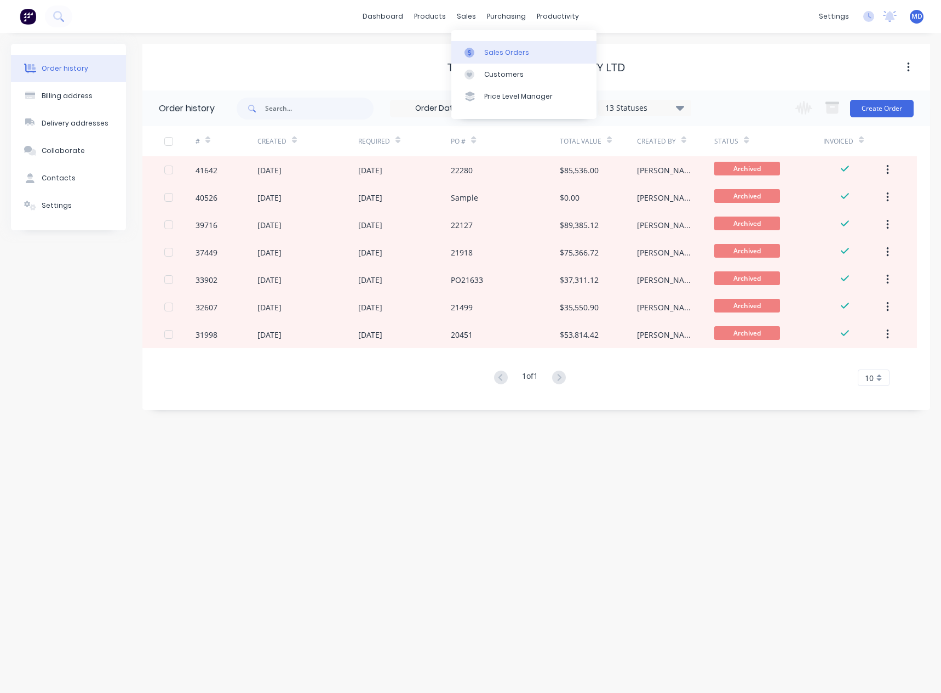
click at [502, 49] on div "Sales Orders" at bounding box center [506, 53] width 45 height 10
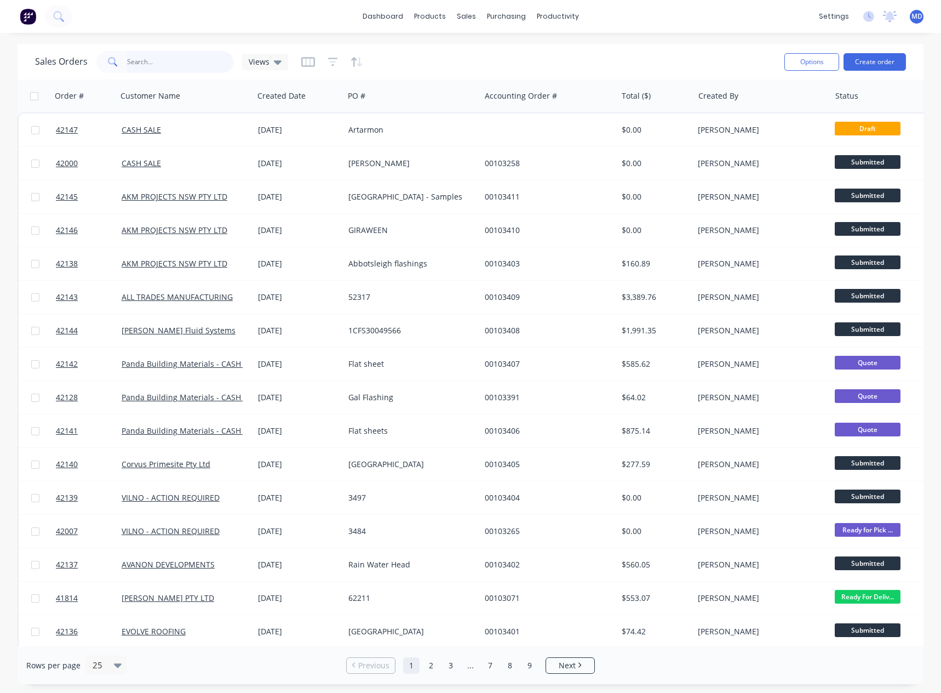
click at [176, 61] on input "text" at bounding box center [180, 62] width 107 height 22
type input "41814"
